Goal: Communication & Community: Connect with others

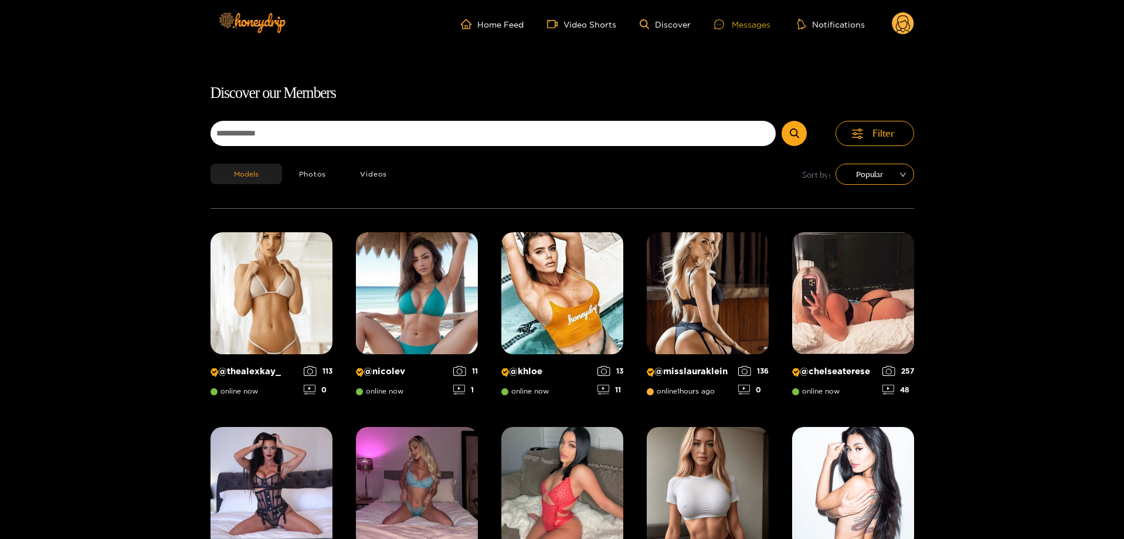
click at [764, 28] on div "Messages" at bounding box center [742, 24] width 56 height 13
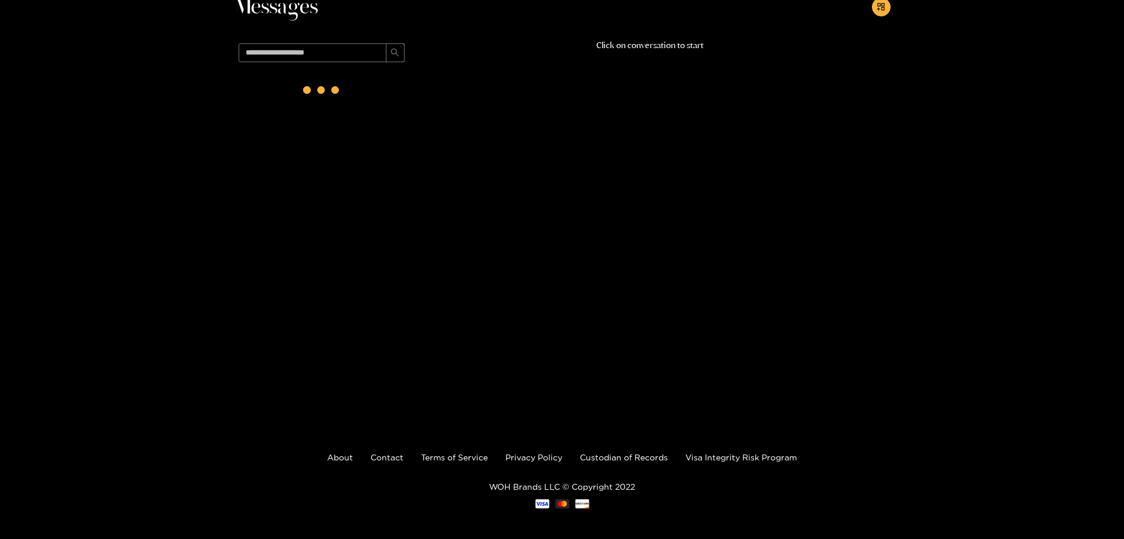
scroll to position [72, 0]
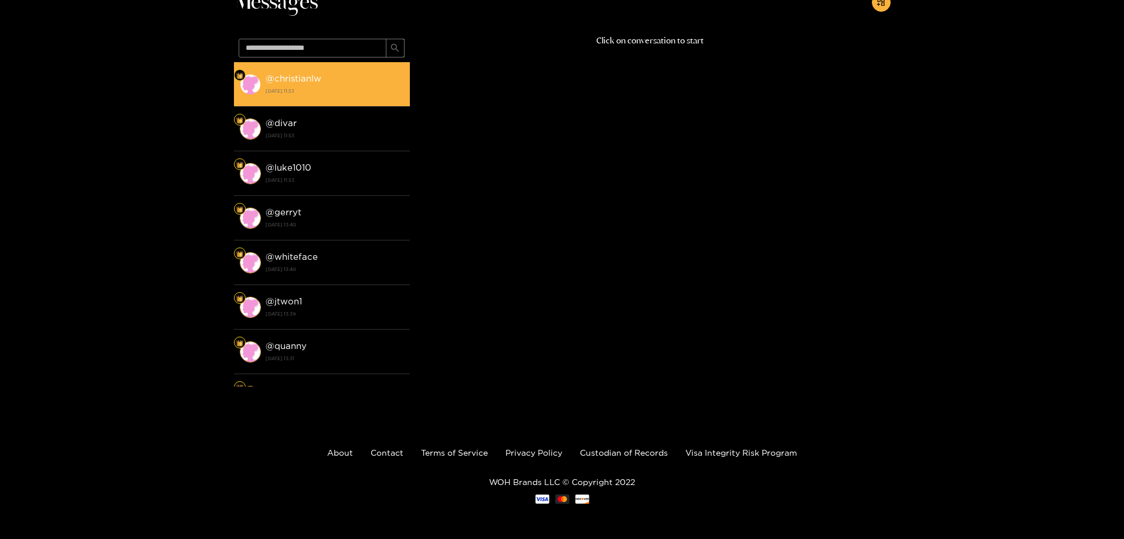
drag, startPoint x: 315, startPoint y: 73, endPoint x: 315, endPoint y: 80, distance: 6.4
click at [315, 74] on strong "@ christianlw" at bounding box center [294, 78] width 56 height 10
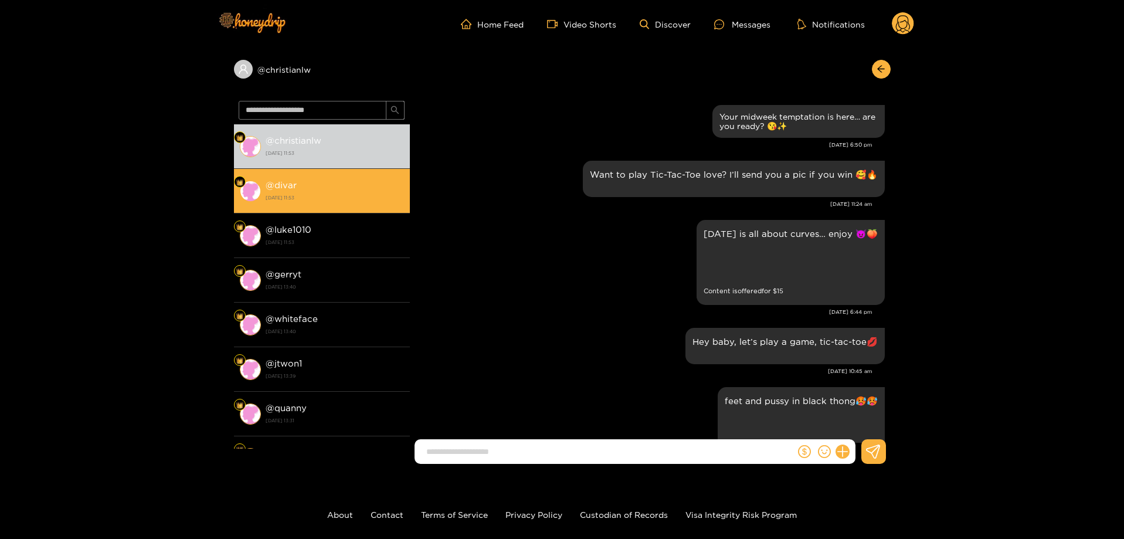
scroll to position [2034, 0]
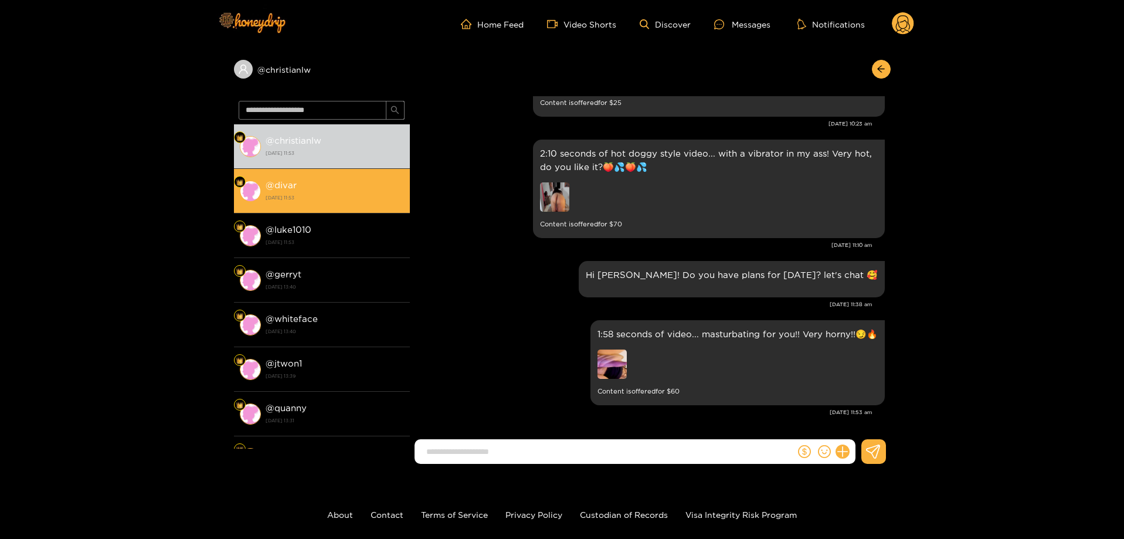
click at [308, 190] on div "@ divar [DATE] 11:53" at bounding box center [335, 191] width 138 height 26
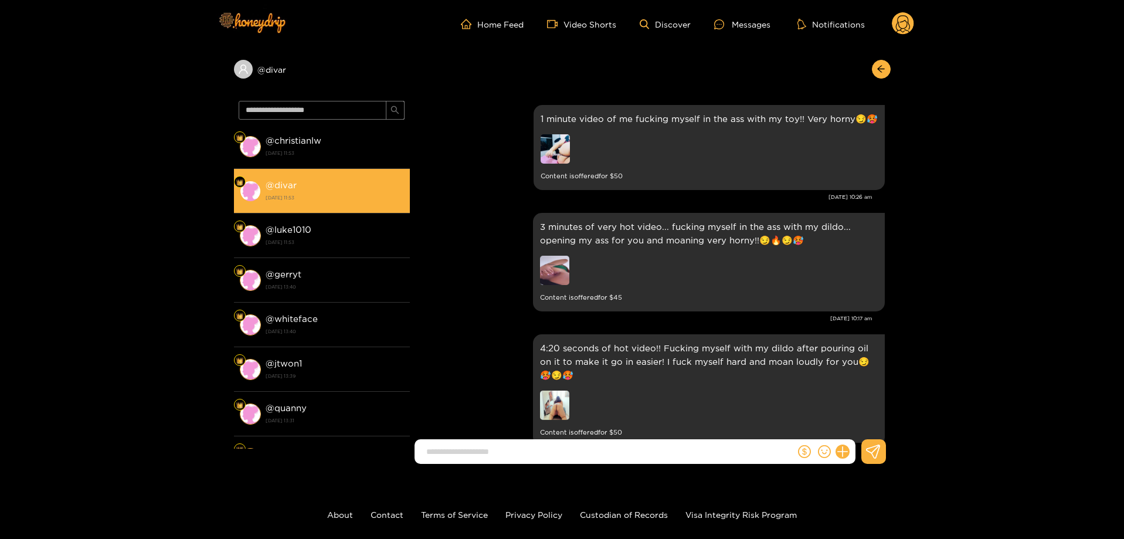
scroll to position [2173, 0]
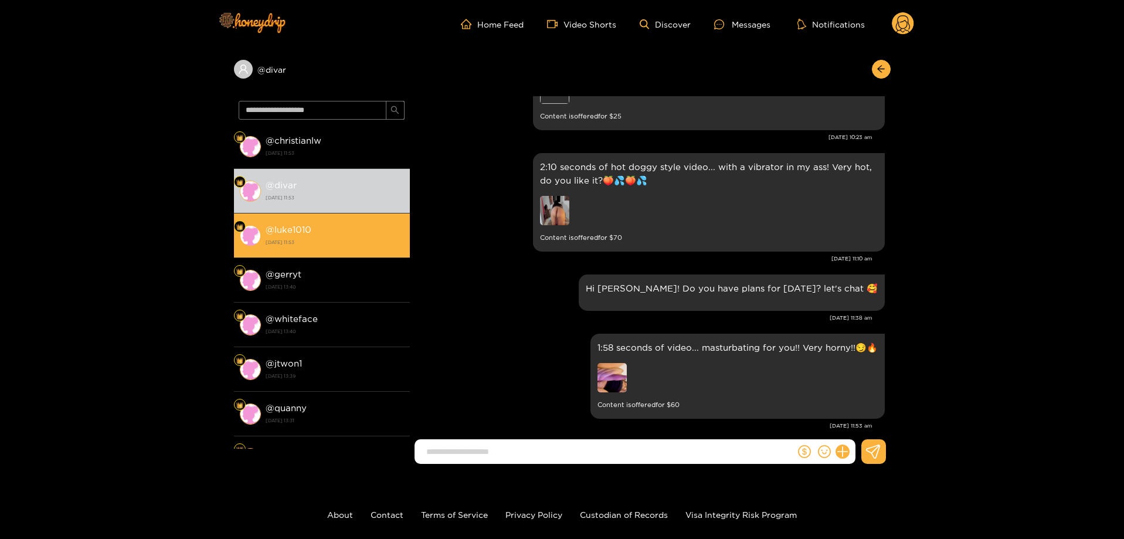
click at [295, 230] on strong "@ luke1010" at bounding box center [289, 229] width 46 height 10
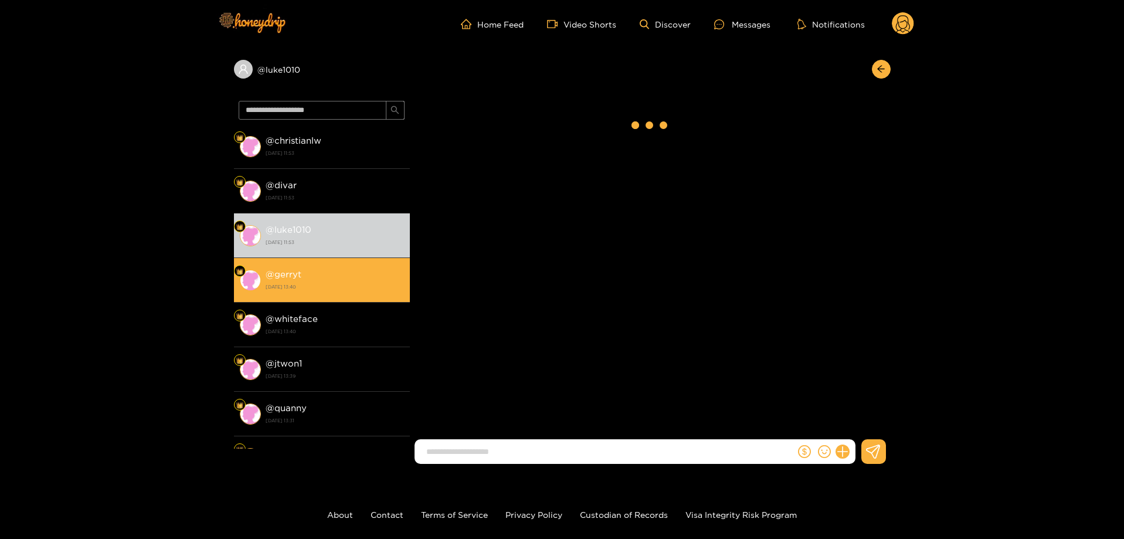
scroll to position [2173, 0]
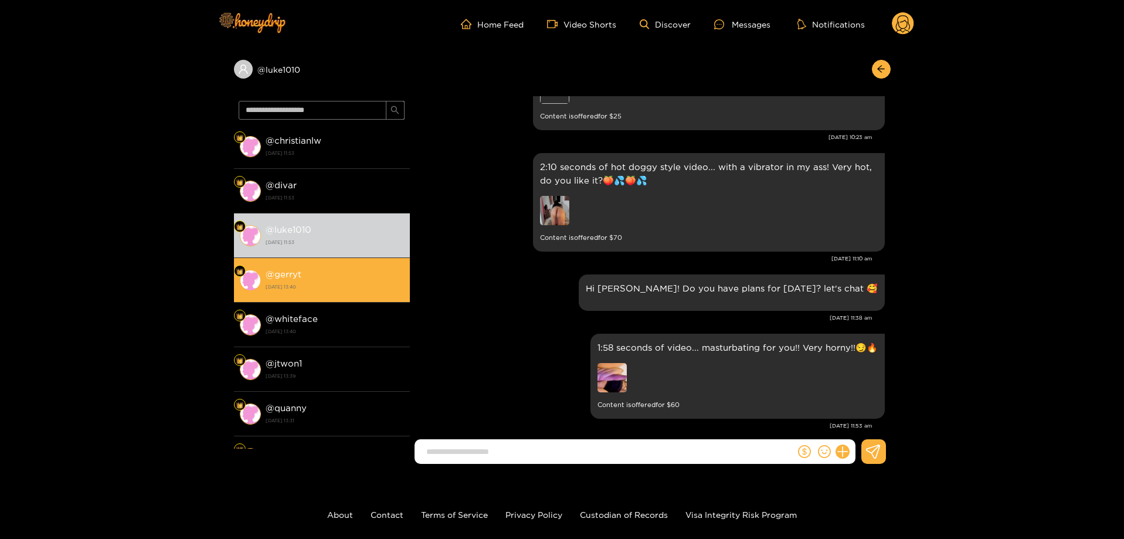
click at [297, 276] on strong "@ gerryt" at bounding box center [284, 274] width 36 height 10
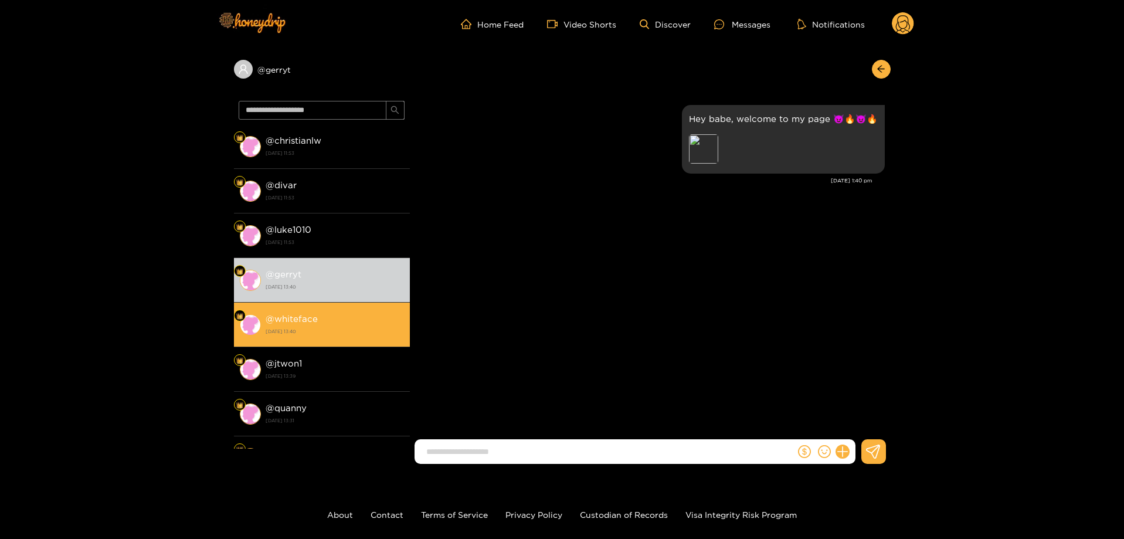
click at [296, 315] on strong "@ whiteface" at bounding box center [292, 319] width 52 height 10
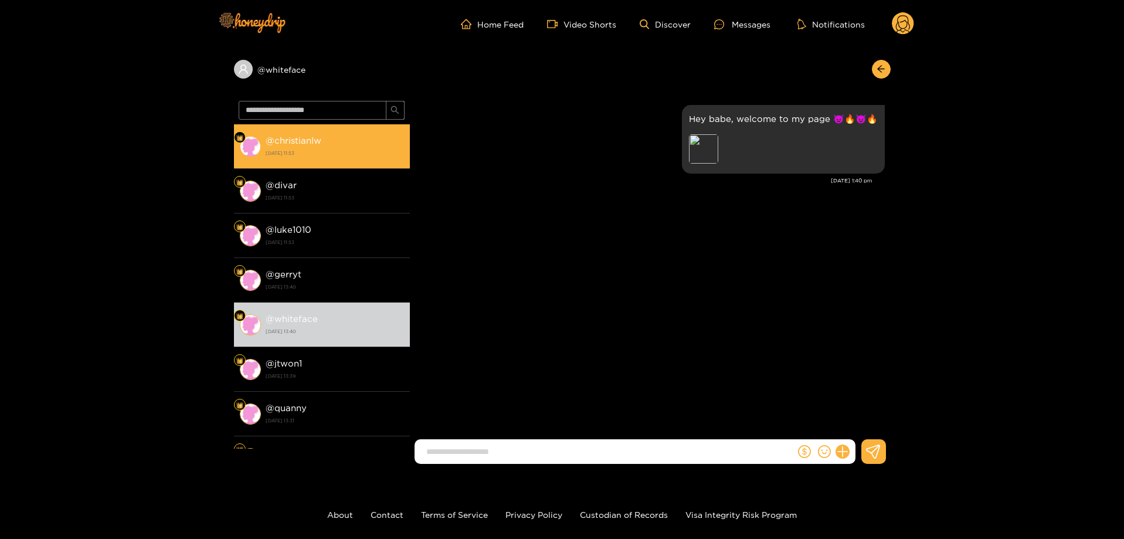
click at [317, 158] on strong "[DATE] 11:53" at bounding box center [335, 153] width 138 height 11
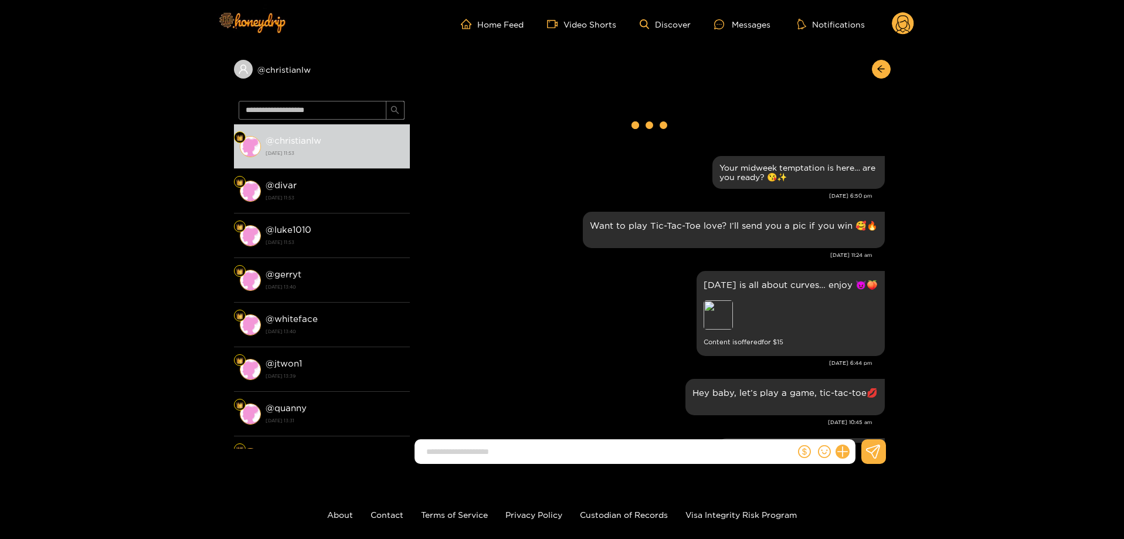
scroll to position [2034, 0]
